Goal: Go to known website: Access a specific website the user already knows

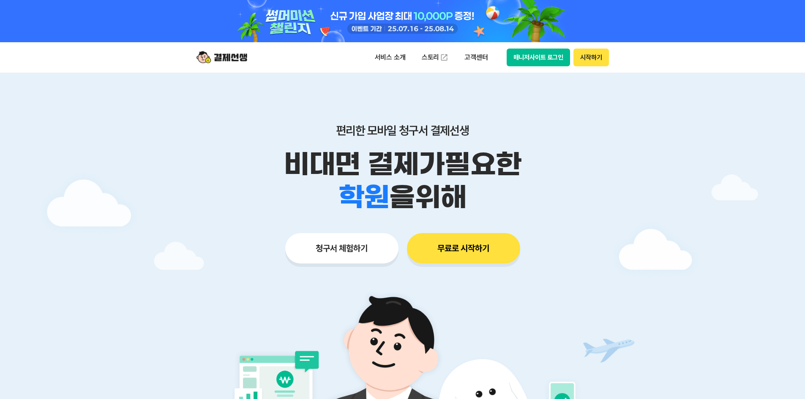
click at [547, 42] on div at bounding box center [402, 21] width 433 height 42
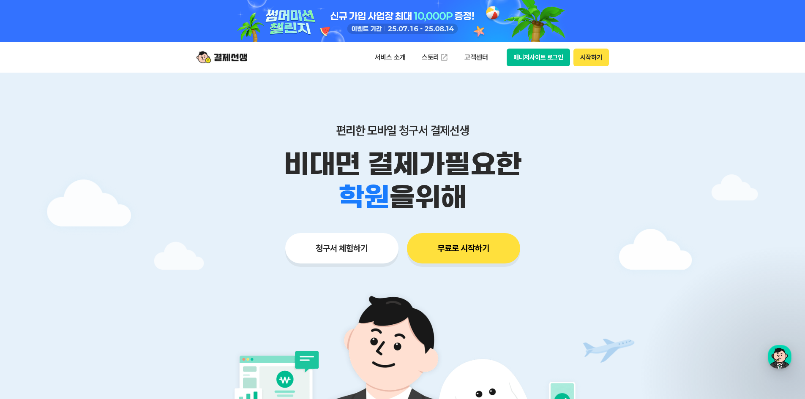
click at [544, 60] on button "매니저사이트 로그인" at bounding box center [539, 58] width 64 height 18
